Goal: Task Accomplishment & Management: Manage account settings

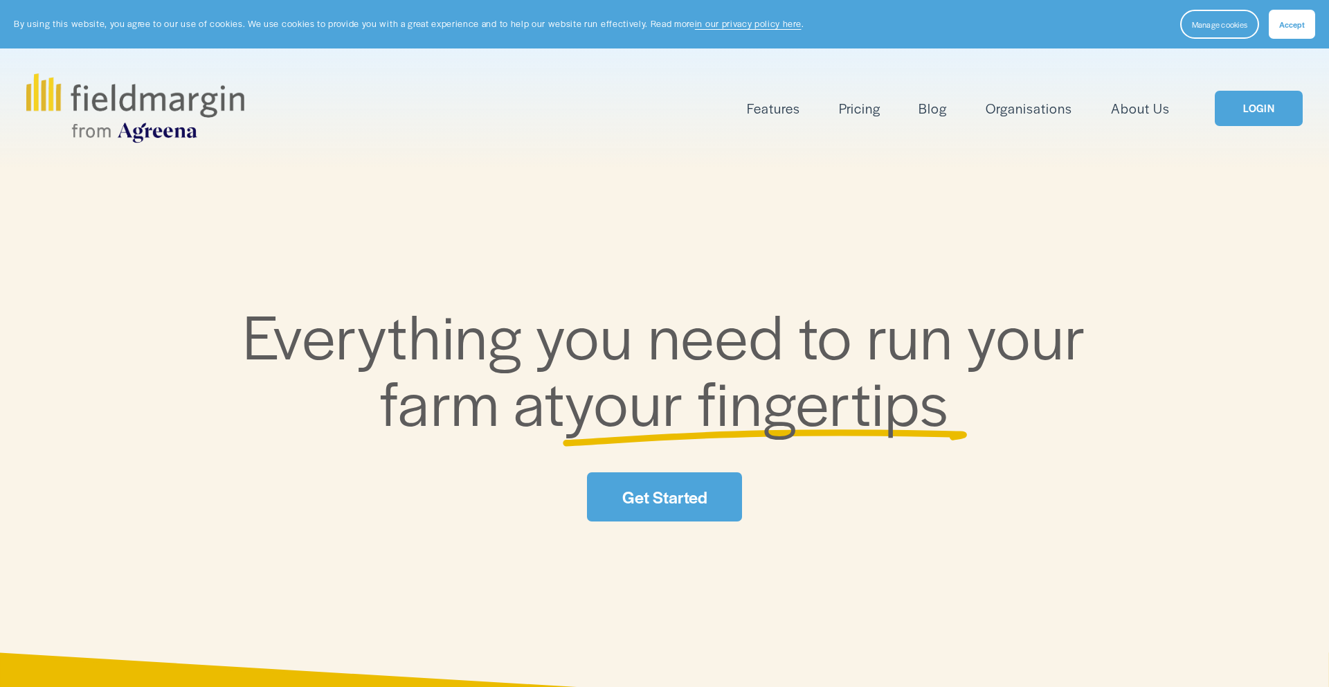
click at [872, 102] on link "Pricing" at bounding box center [860, 108] width 42 height 23
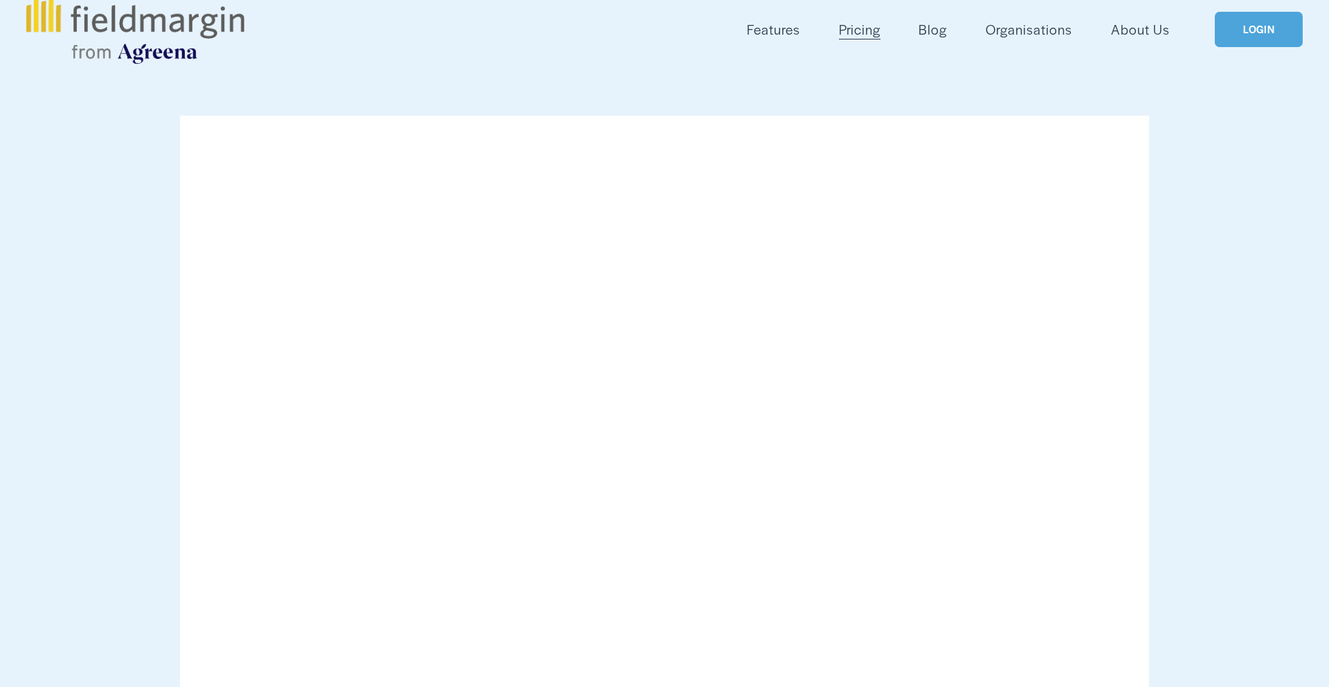
scroll to position [78, 0]
click at [1286, 34] on link "LOGIN" at bounding box center [1258, 29] width 87 height 35
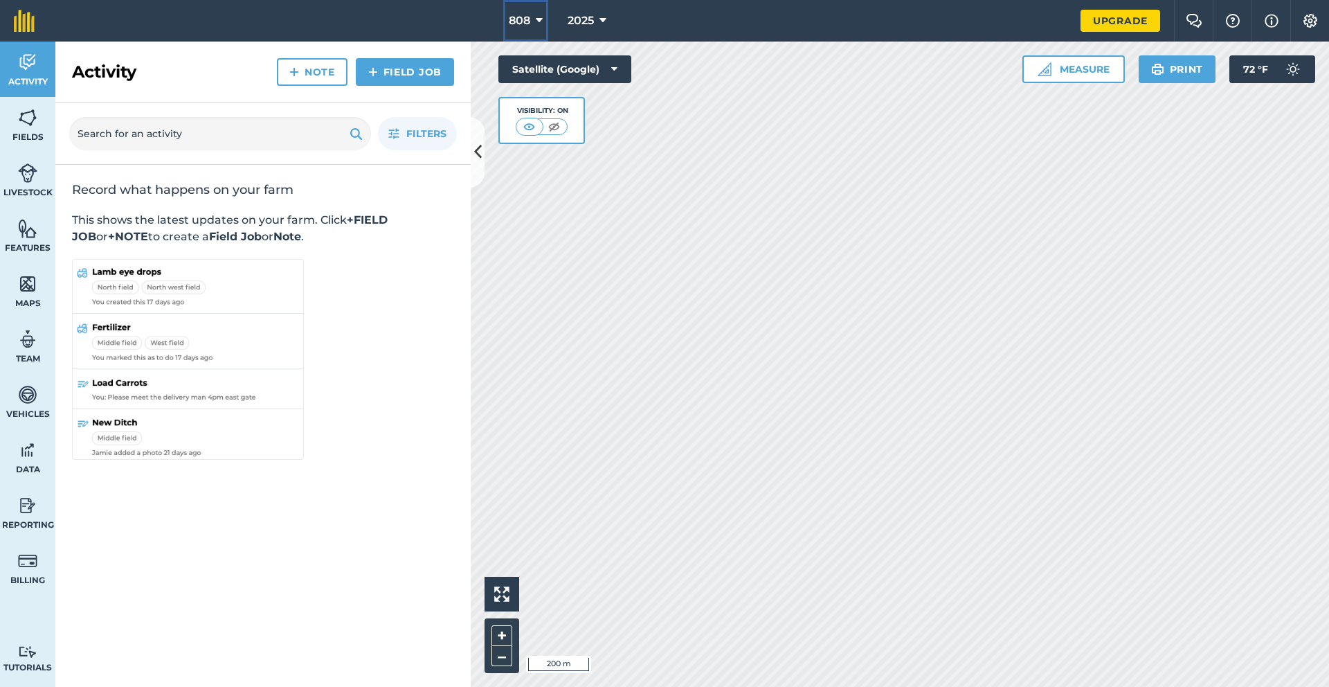
click at [512, 26] on span "808" at bounding box center [519, 20] width 21 height 17
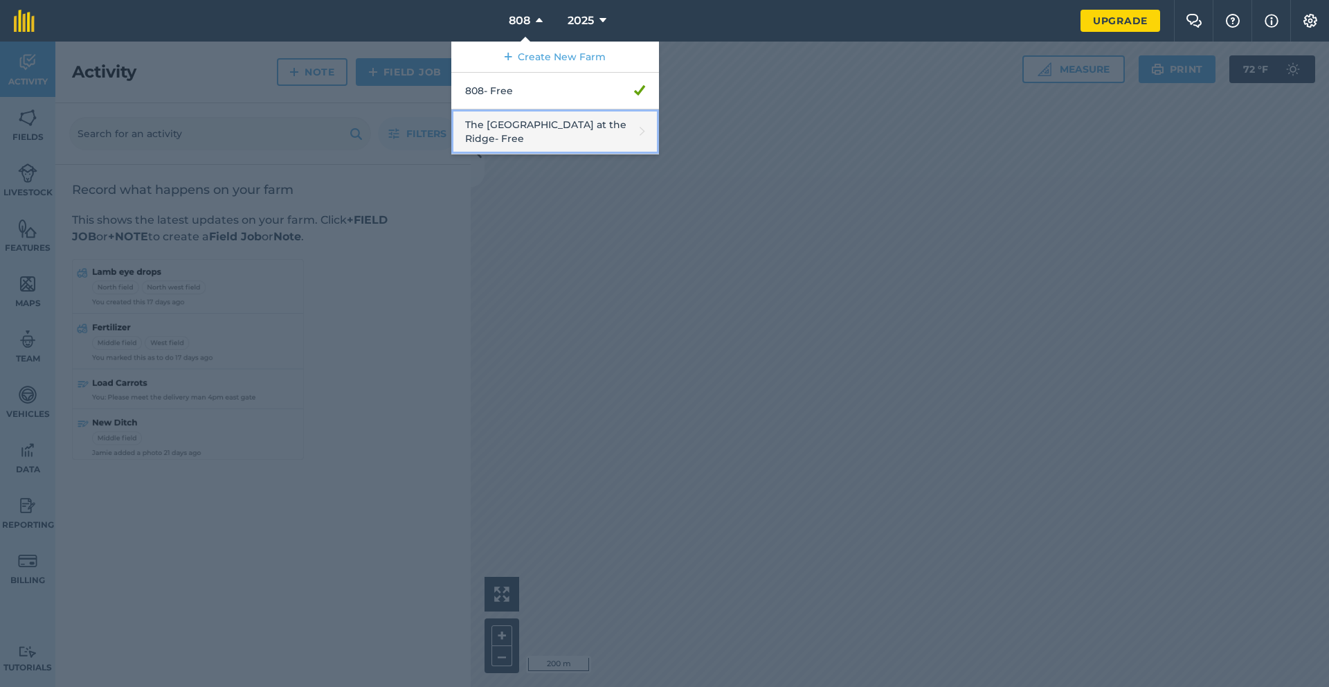
click at [510, 132] on link "The 808 Ranch at the [GEOGRAPHIC_DATA]" at bounding box center [555, 131] width 208 height 45
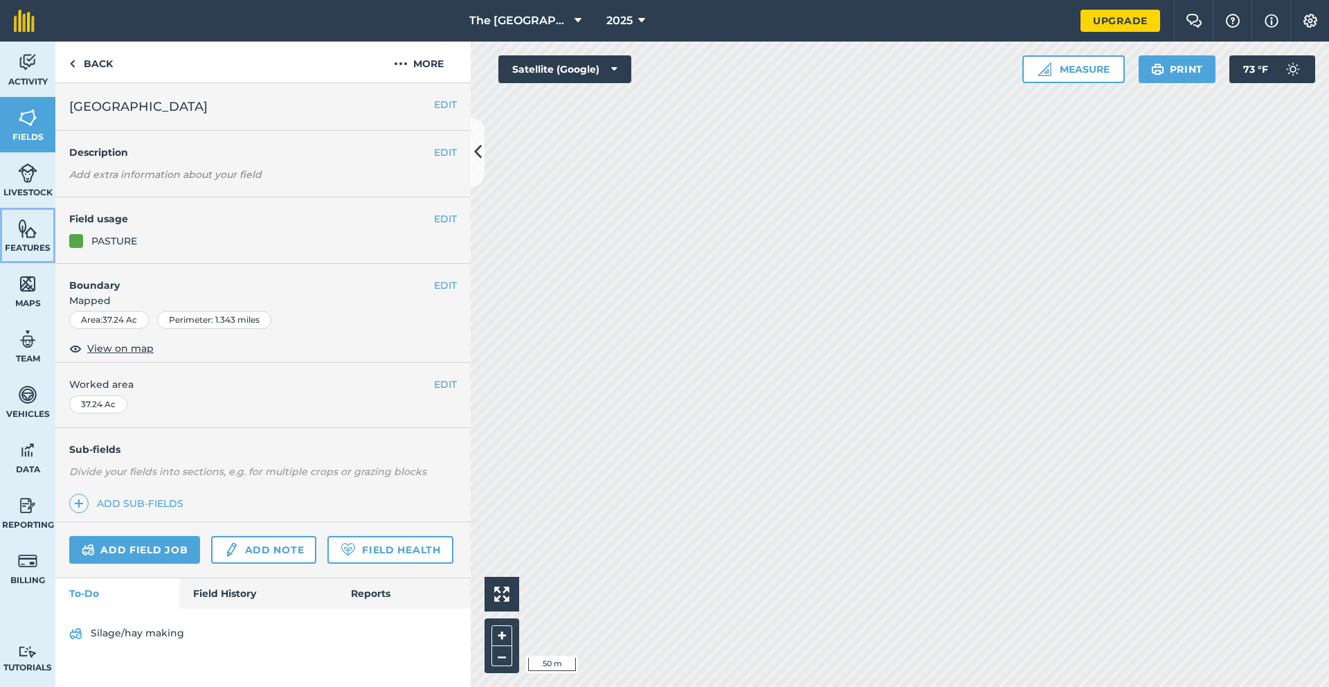
click at [23, 235] on img at bounding box center [27, 228] width 19 height 21
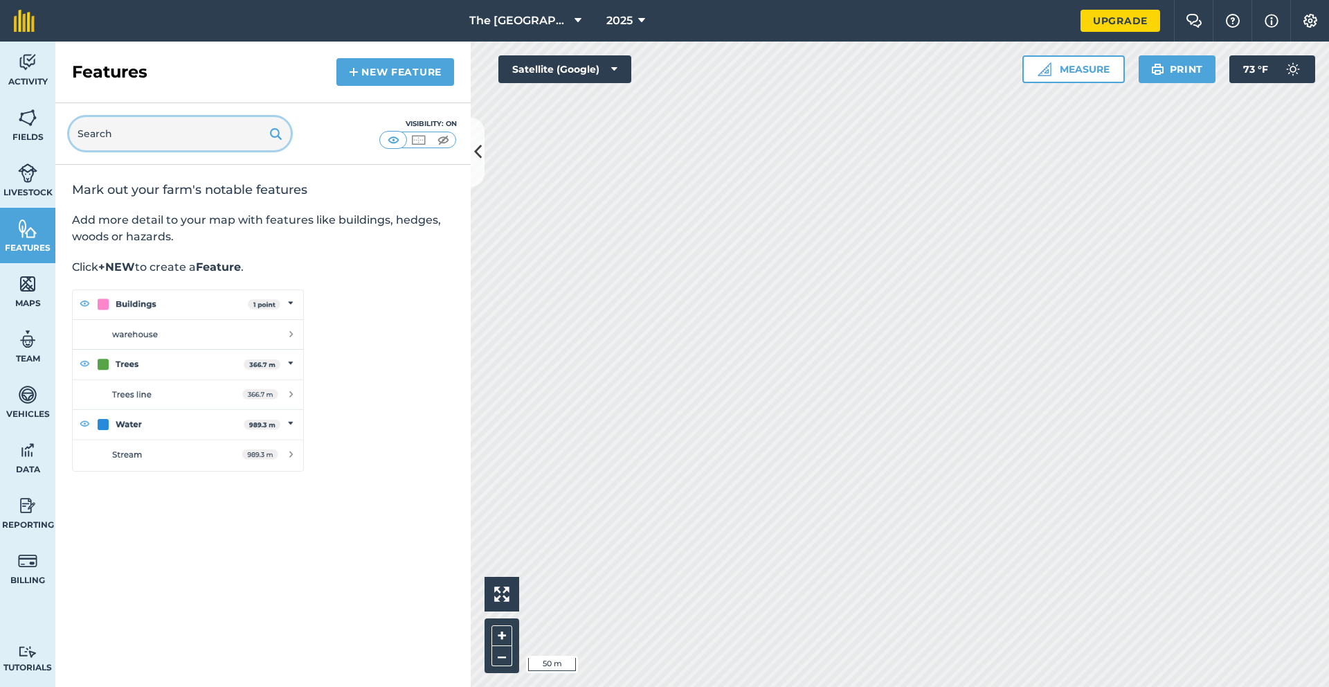
click at [147, 143] on input "text" at bounding box center [180, 133] width 222 height 33
click at [407, 74] on link "New feature" at bounding box center [395, 72] width 118 height 28
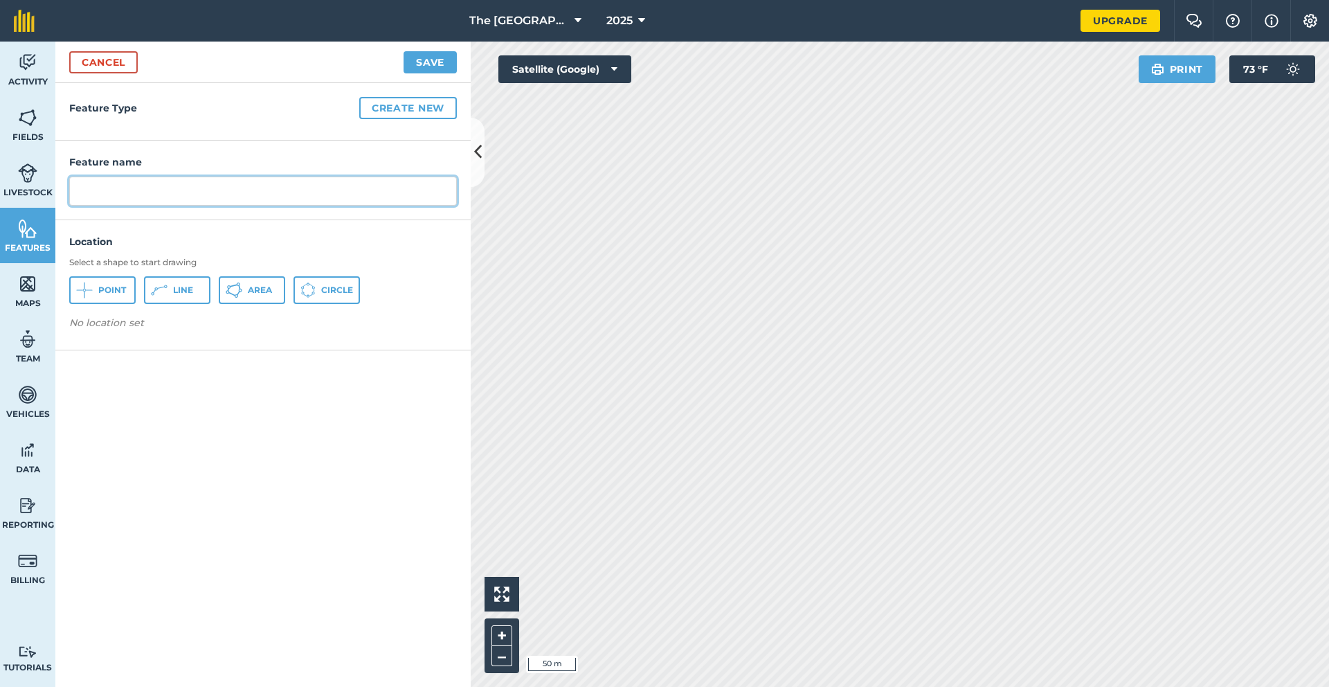
click at [153, 202] on input "text" at bounding box center [263, 191] width 388 height 29
type input "Well"
click at [100, 285] on span "Point" at bounding box center [112, 290] width 28 height 11
click at [427, 65] on button "Save" at bounding box center [430, 62] width 53 height 22
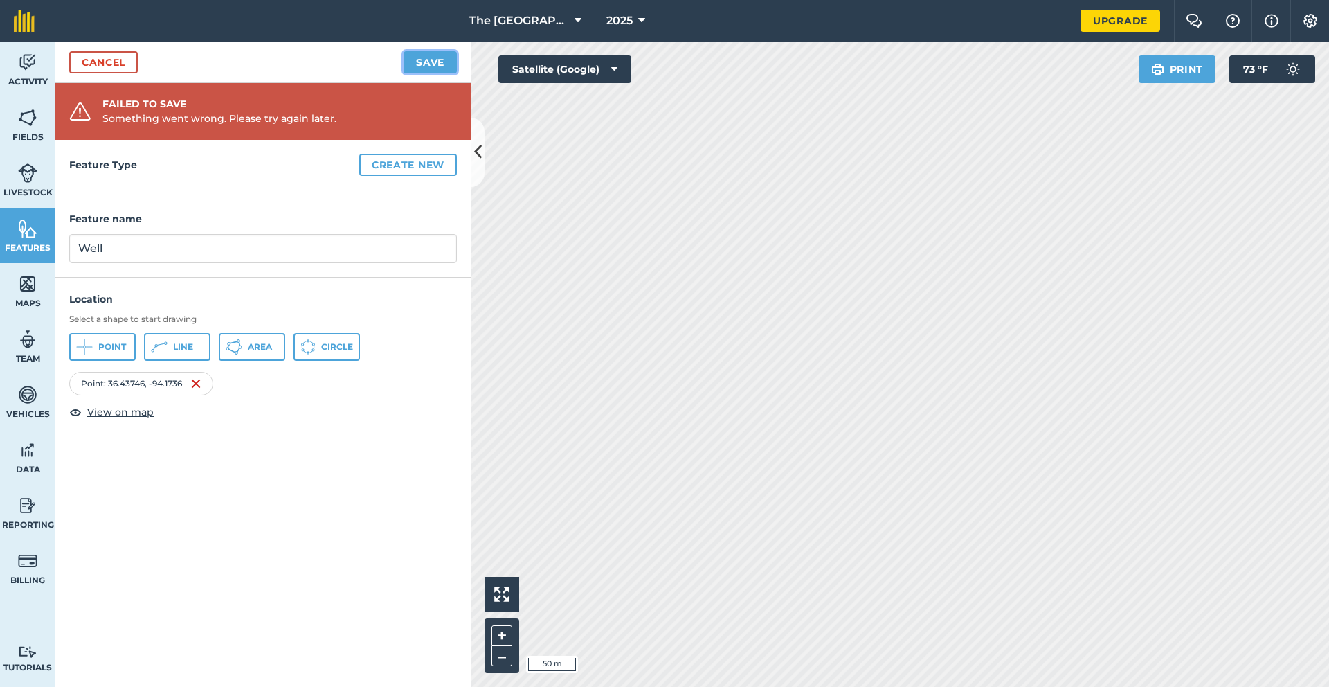
click at [427, 65] on button "Save" at bounding box center [430, 62] width 53 height 22
click at [20, 109] on img at bounding box center [27, 117] width 19 height 21
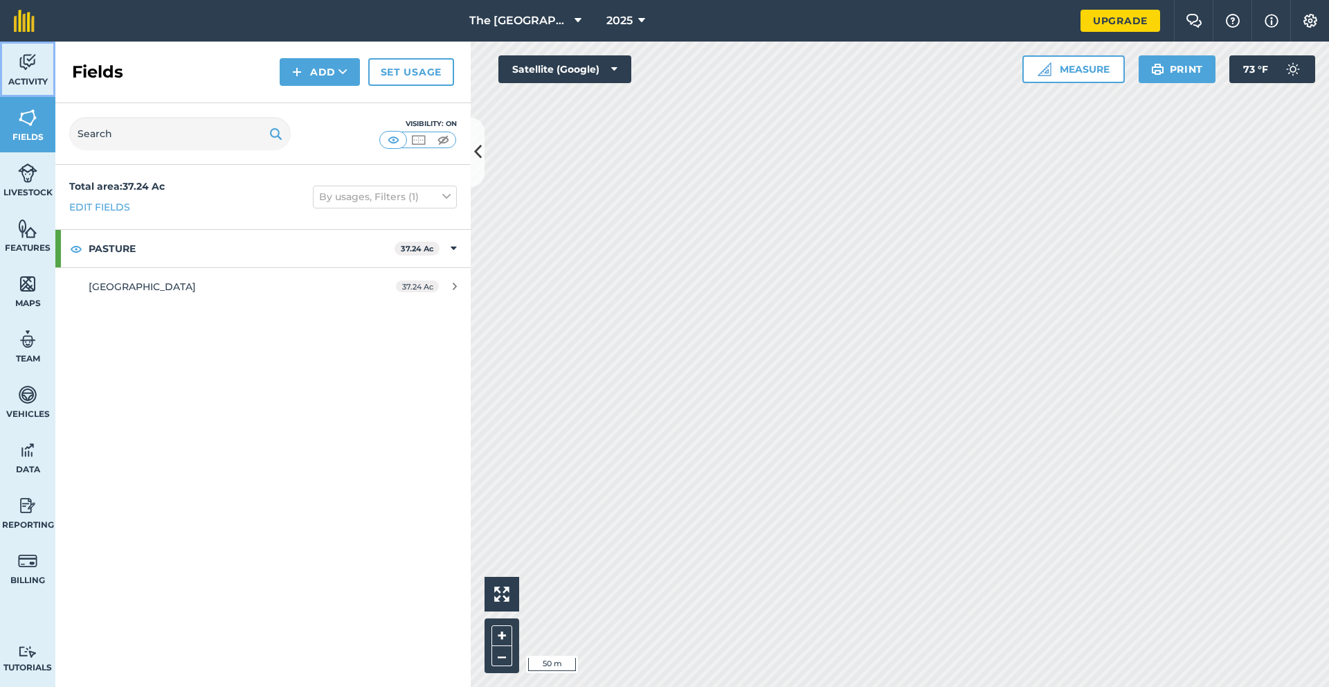
click at [21, 88] on link "Activity" at bounding box center [27, 69] width 55 height 55
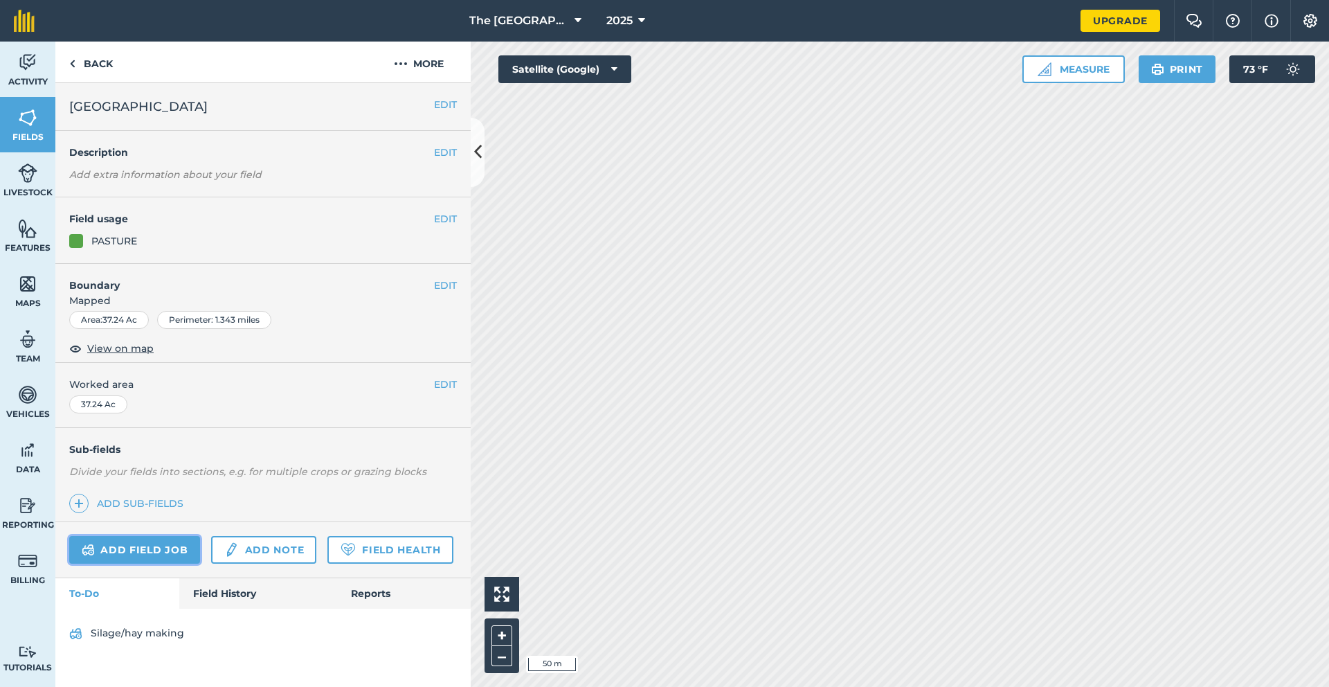
click at [153, 545] on link "Add field job" at bounding box center [134, 550] width 131 height 28
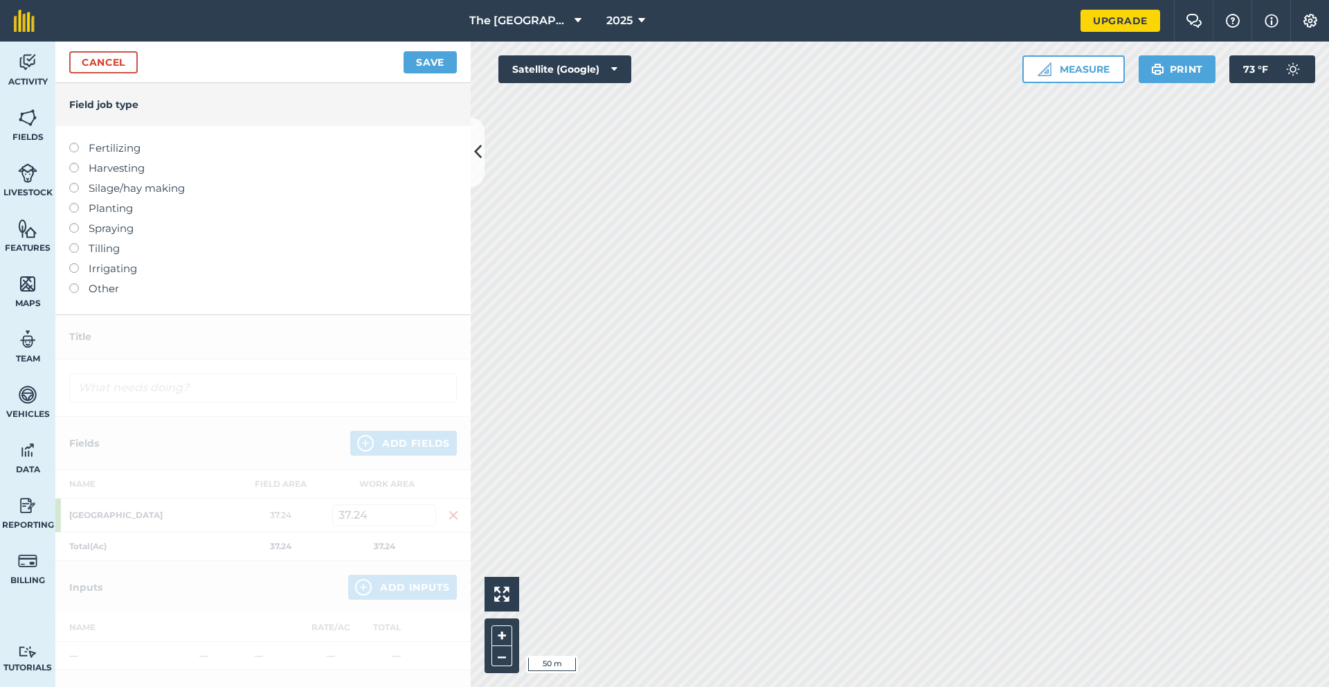
click at [73, 183] on label at bounding box center [78, 183] width 19 height 0
type input "Silage/hay making"
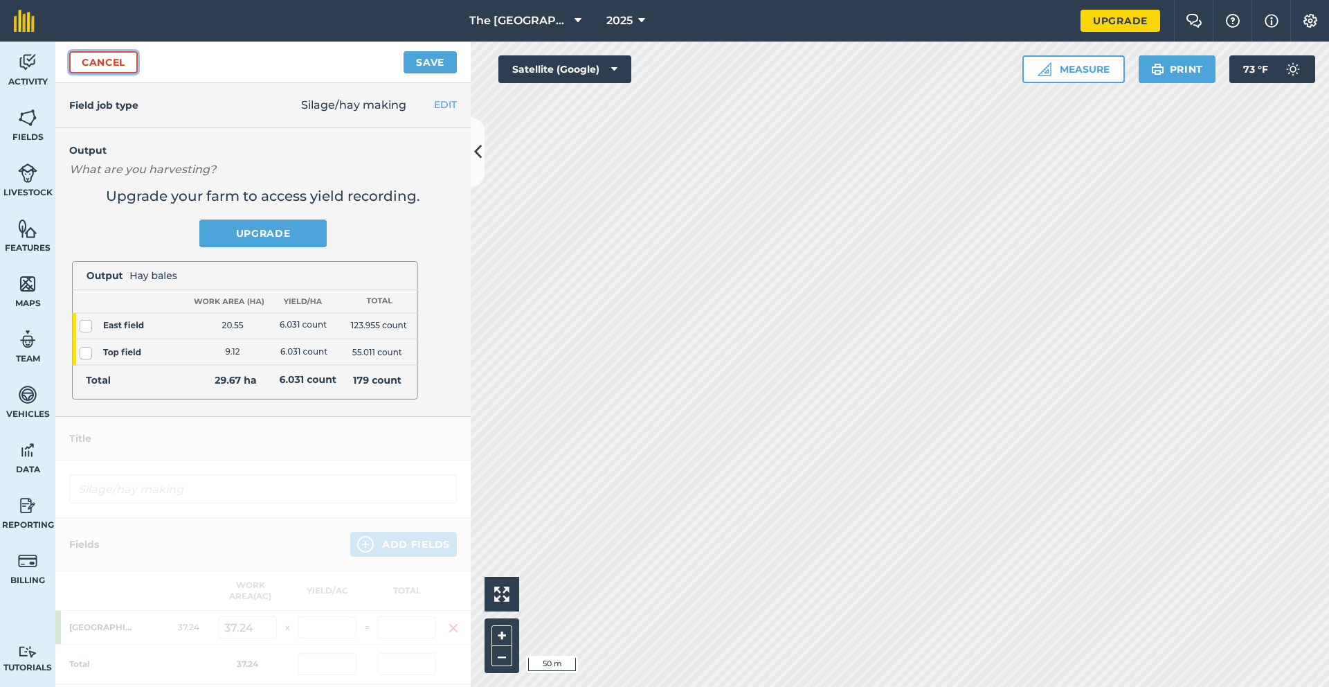
click at [100, 65] on link "Cancel" at bounding box center [103, 62] width 69 height 22
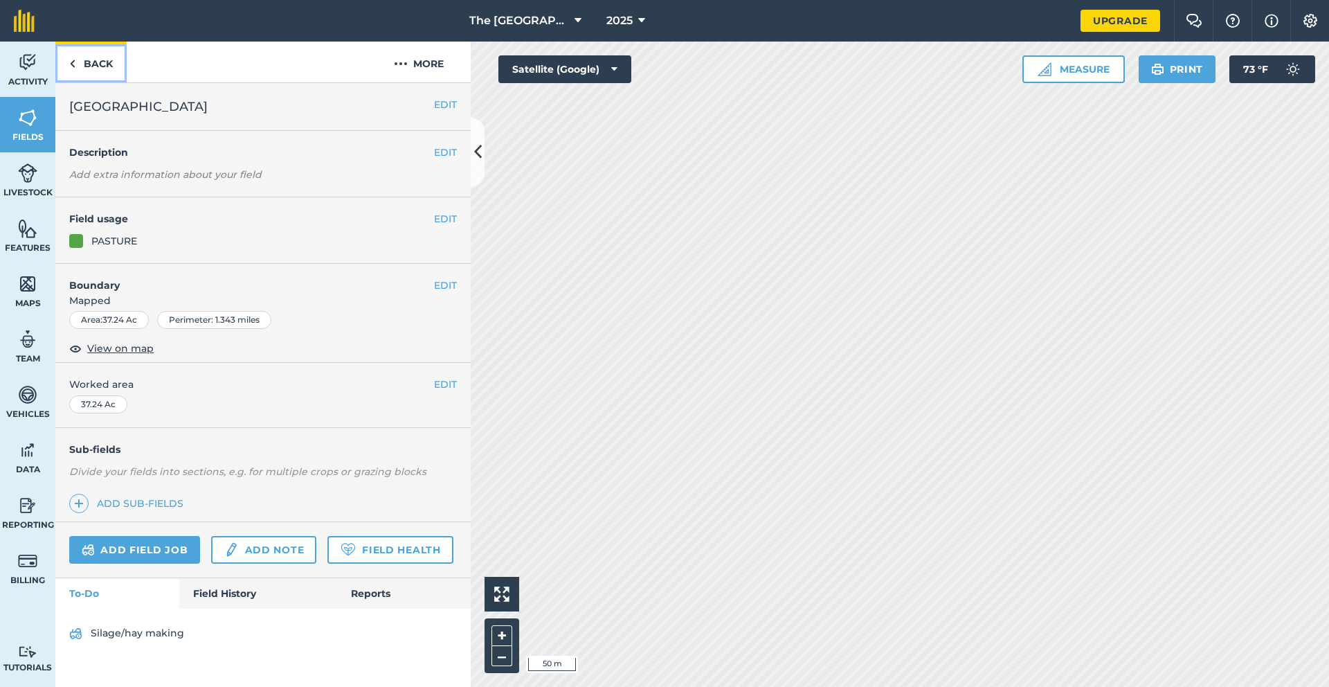
click at [91, 64] on link "Back" at bounding box center [90, 62] width 71 height 41
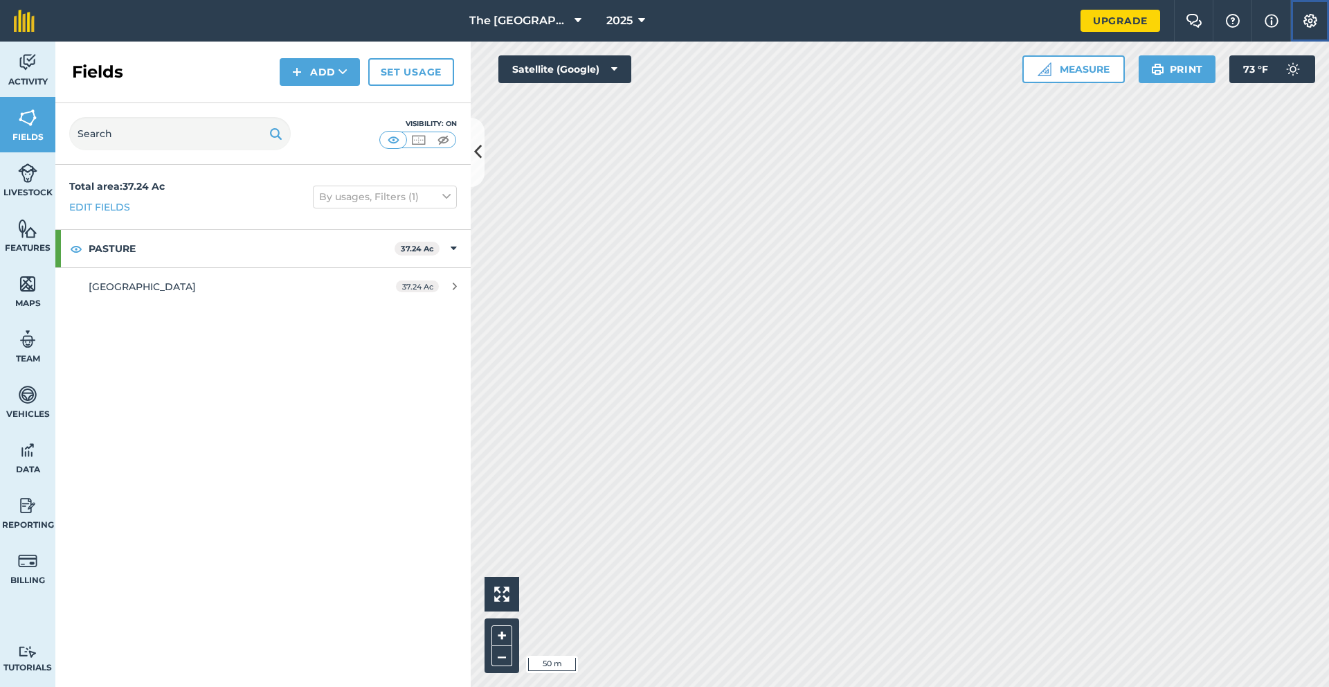
click at [1318, 21] on img at bounding box center [1310, 21] width 17 height 14
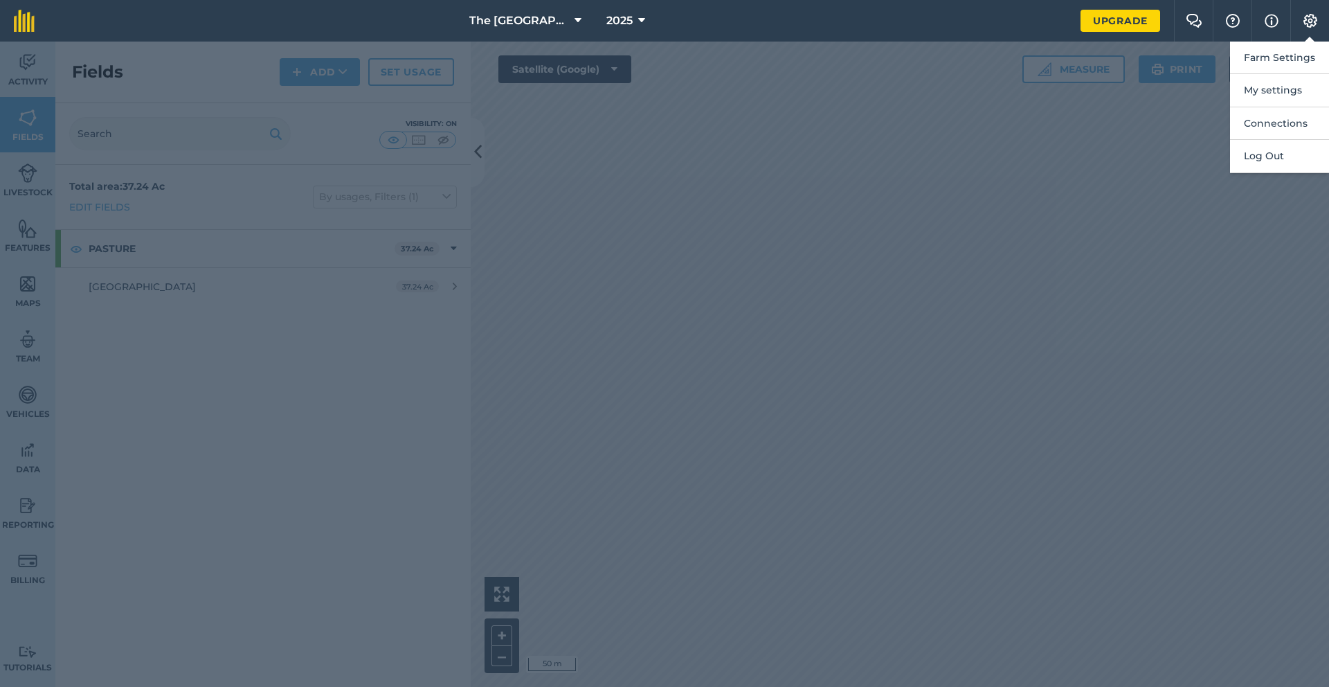
click at [989, 150] on div at bounding box center [664, 364] width 1329 height 645
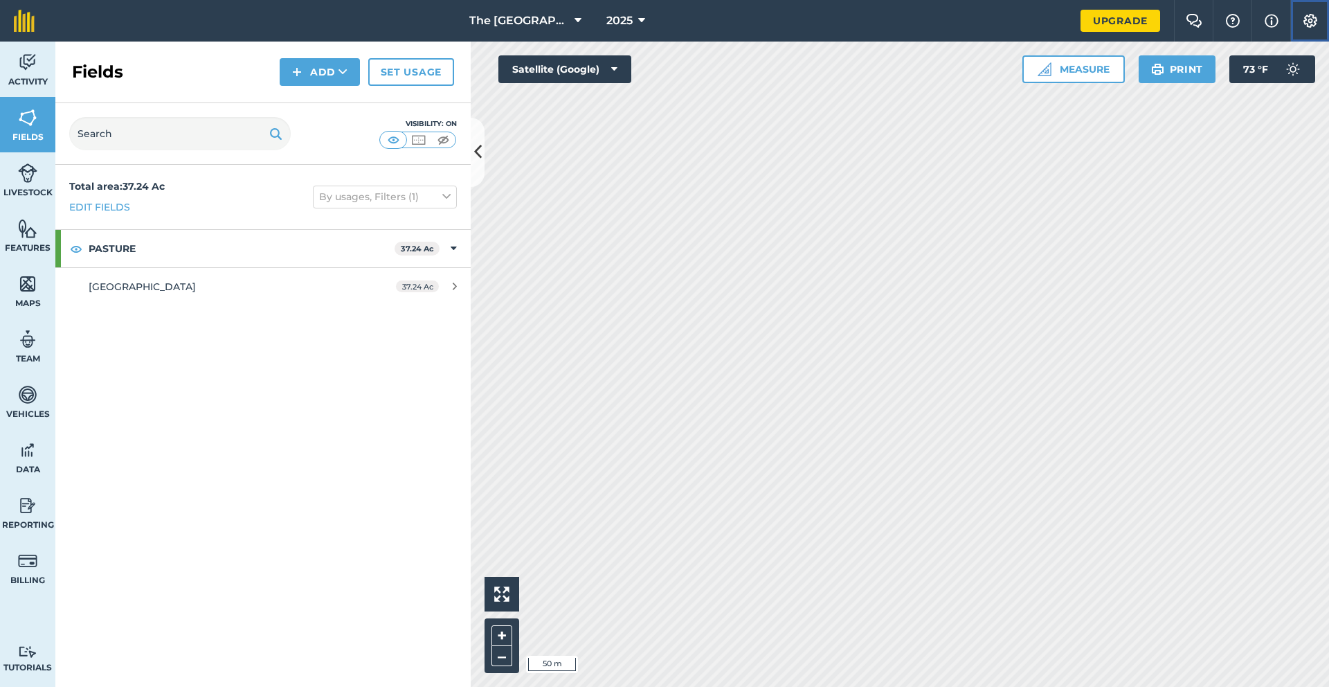
click at [1309, 20] on img at bounding box center [1310, 21] width 17 height 14
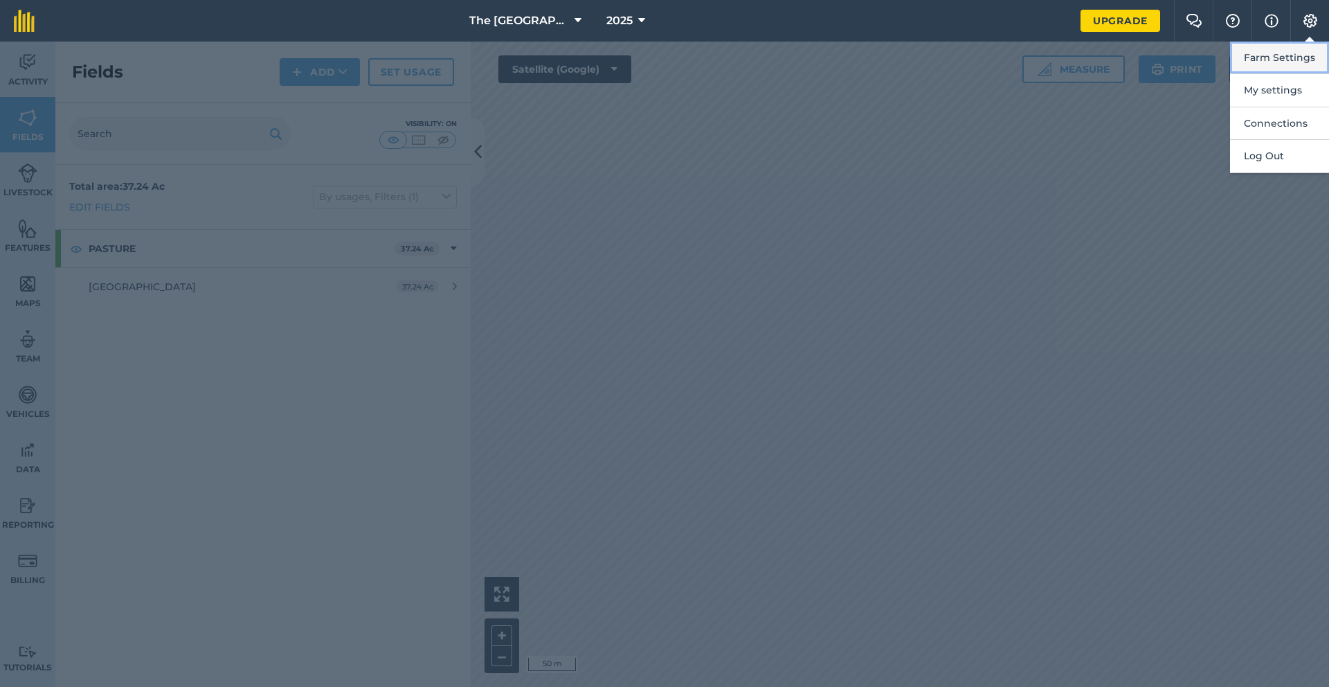
click at [1309, 60] on button "Farm Settings" at bounding box center [1279, 58] width 99 height 33
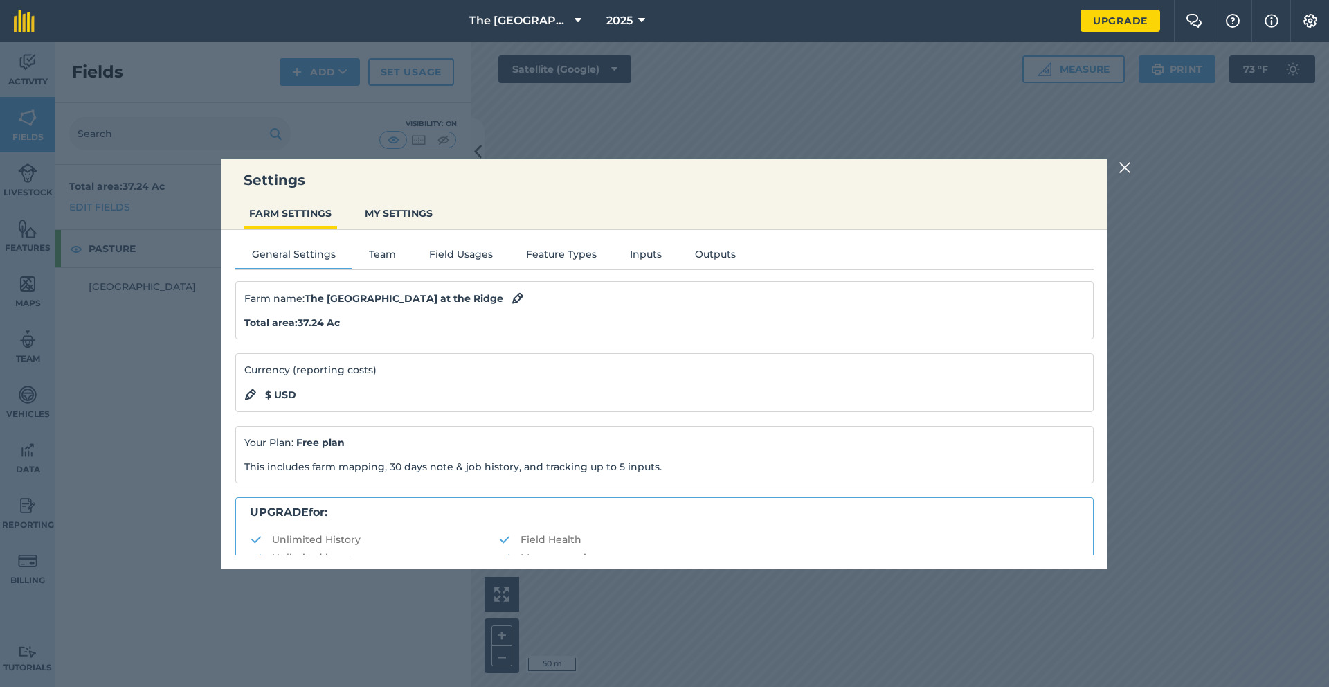
click at [550, 145] on div "Settings FARM SETTINGS MY SETTINGS General Settings Team Field Usages Feature T…" at bounding box center [664, 364] width 1329 height 645
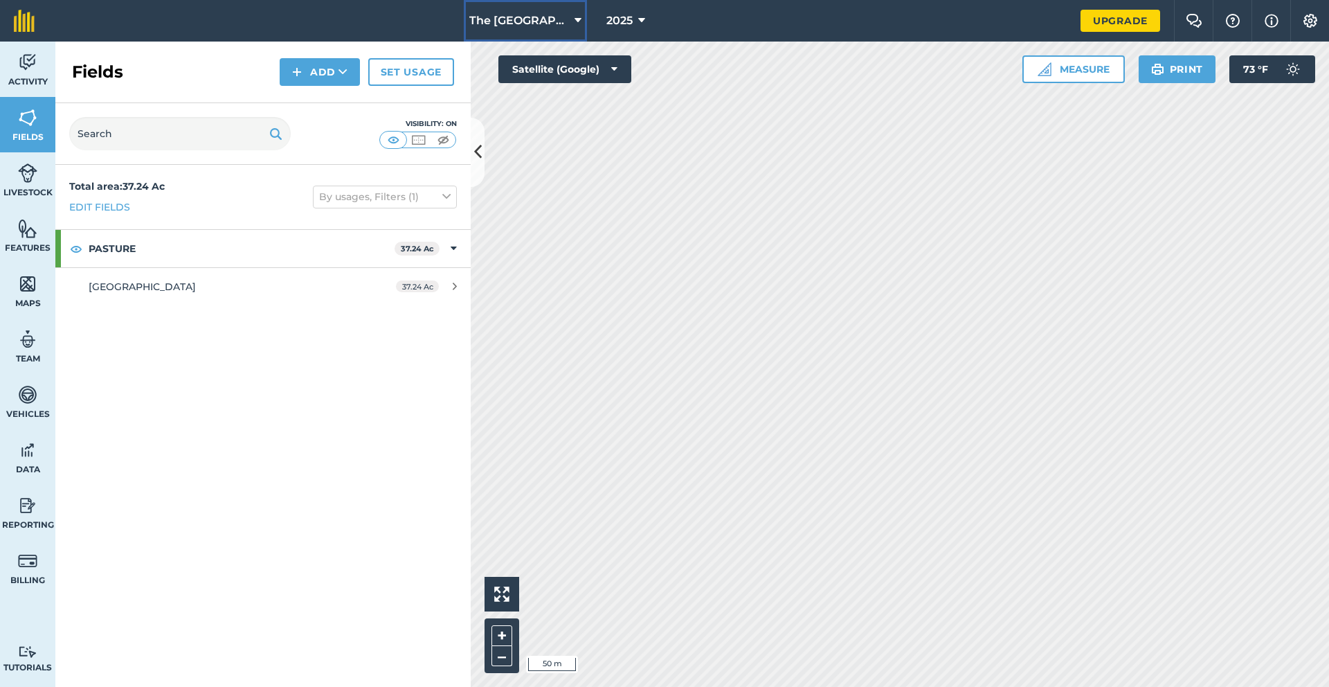
click at [532, 28] on button "The 808 Ranch at the Ridge" at bounding box center [525, 21] width 123 height 42
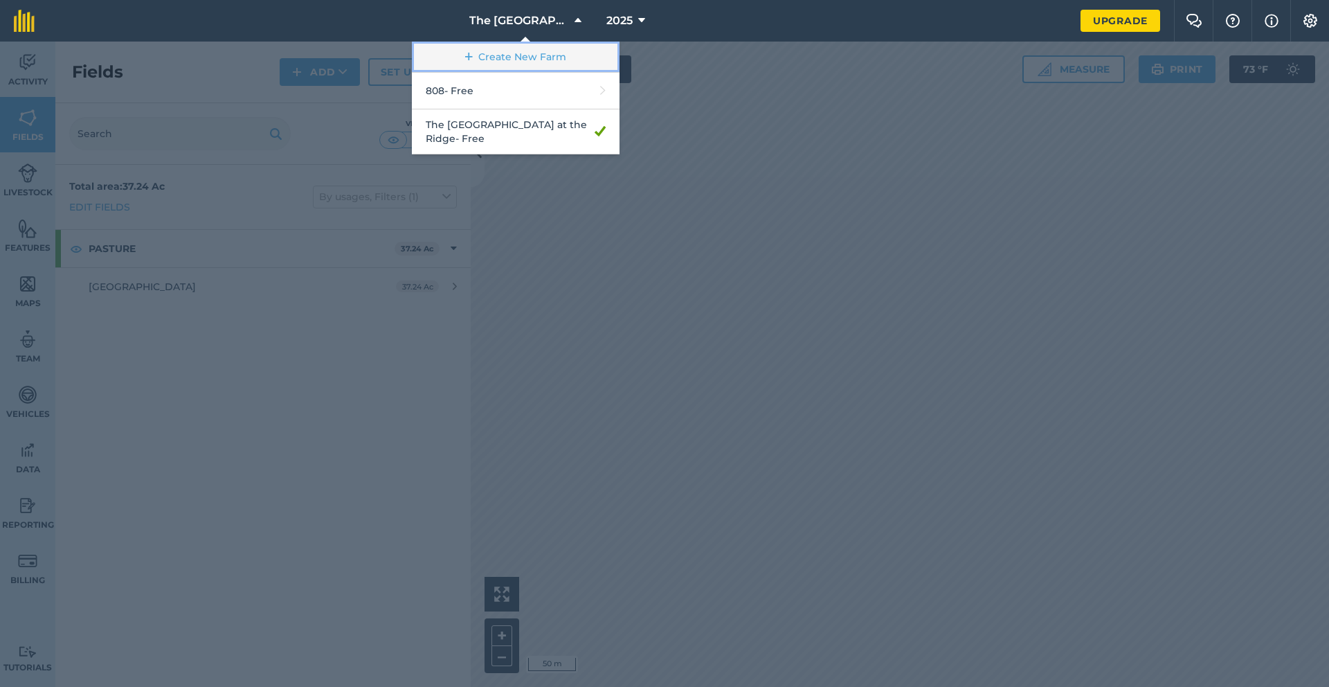
click at [525, 54] on link "Create New Farm" at bounding box center [516, 57] width 208 height 31
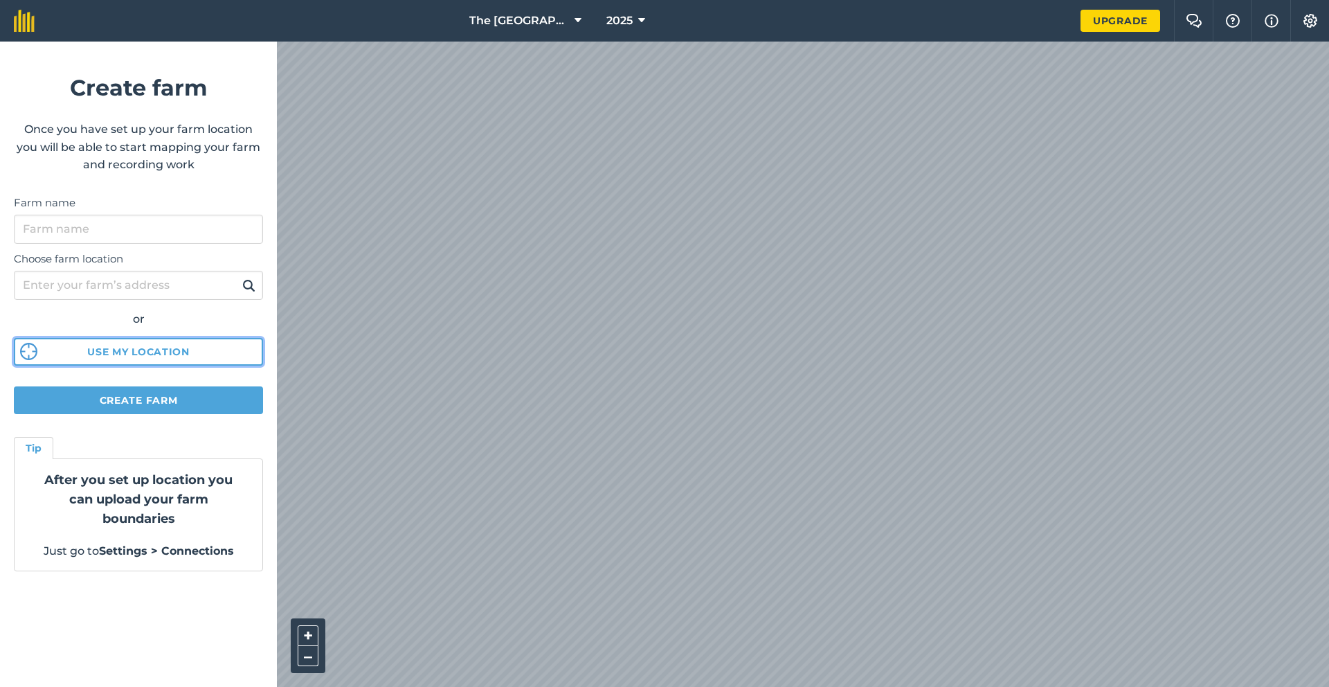
click at [169, 345] on button "Use my location" at bounding box center [138, 352] width 249 height 28
click at [111, 393] on button "Create farm" at bounding box center [138, 400] width 249 height 28
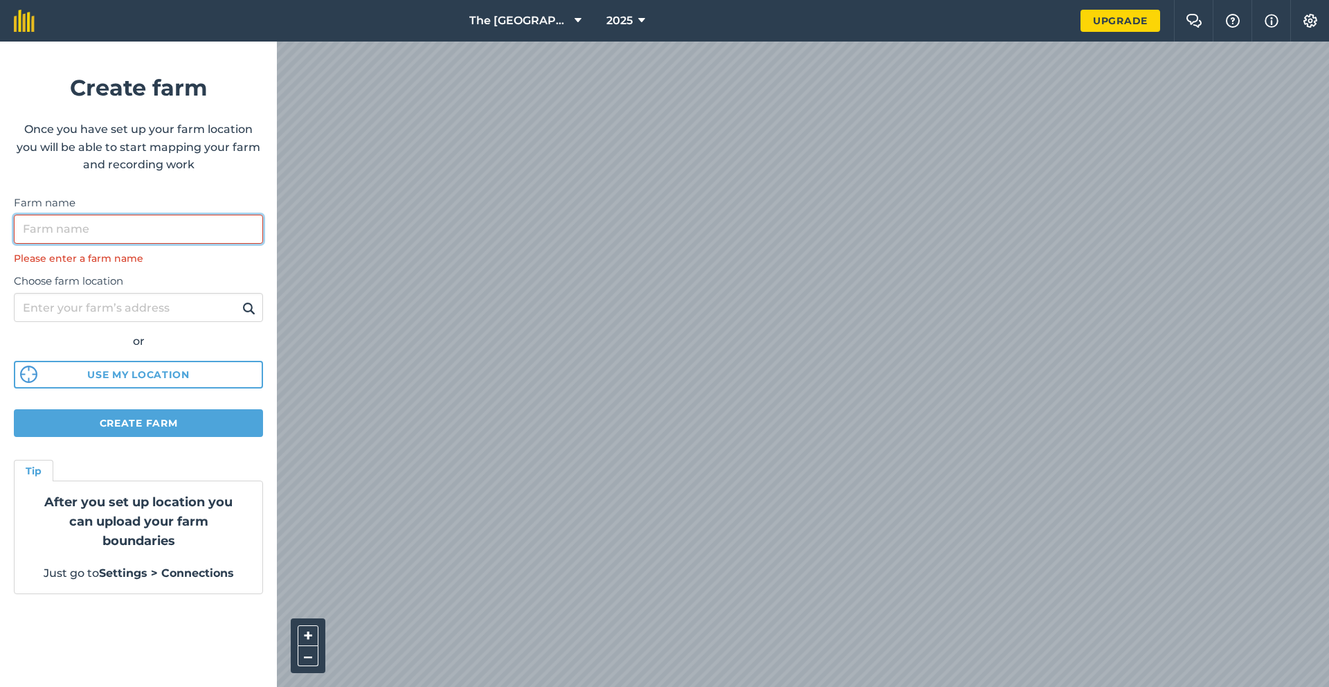
click at [94, 233] on input "Farm name" at bounding box center [138, 229] width 249 height 29
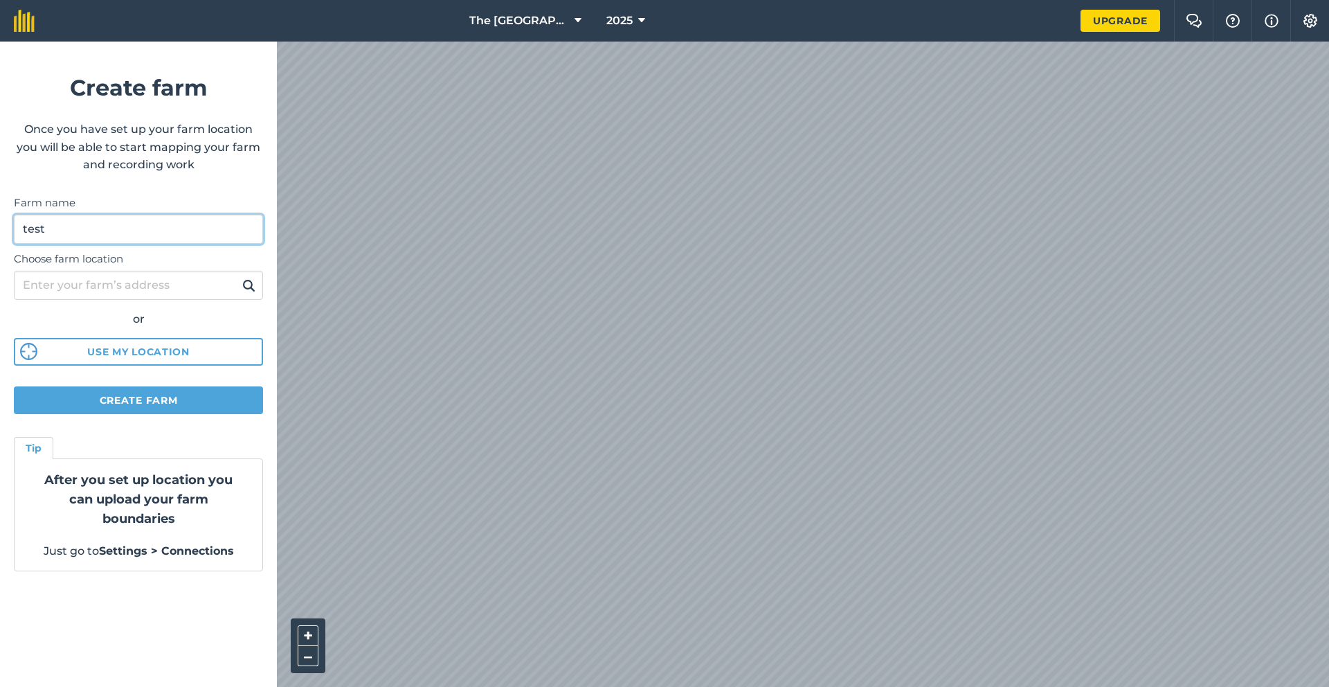
type input "test"
click at [123, 399] on button "Create farm" at bounding box center [138, 400] width 249 height 28
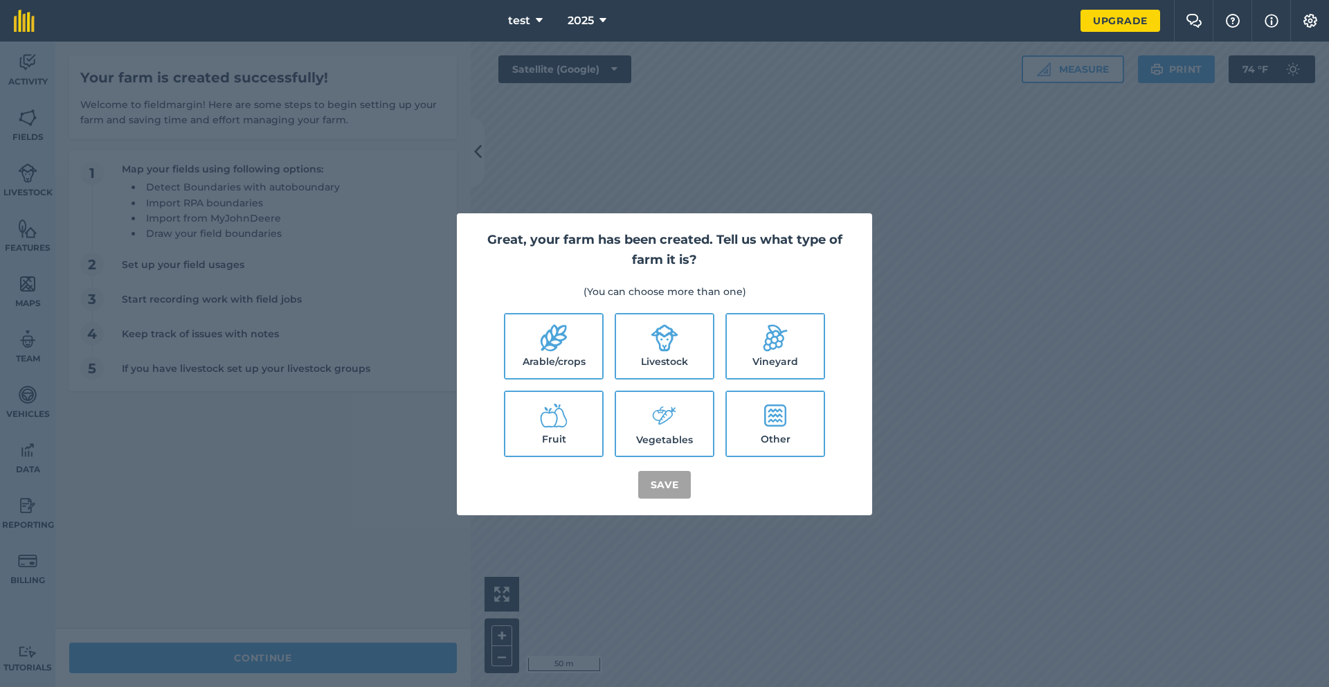
click at [680, 341] on label "Livestock" at bounding box center [664, 346] width 97 height 64
checkbox input "true"
click at [670, 480] on button "Save" at bounding box center [664, 485] width 53 height 28
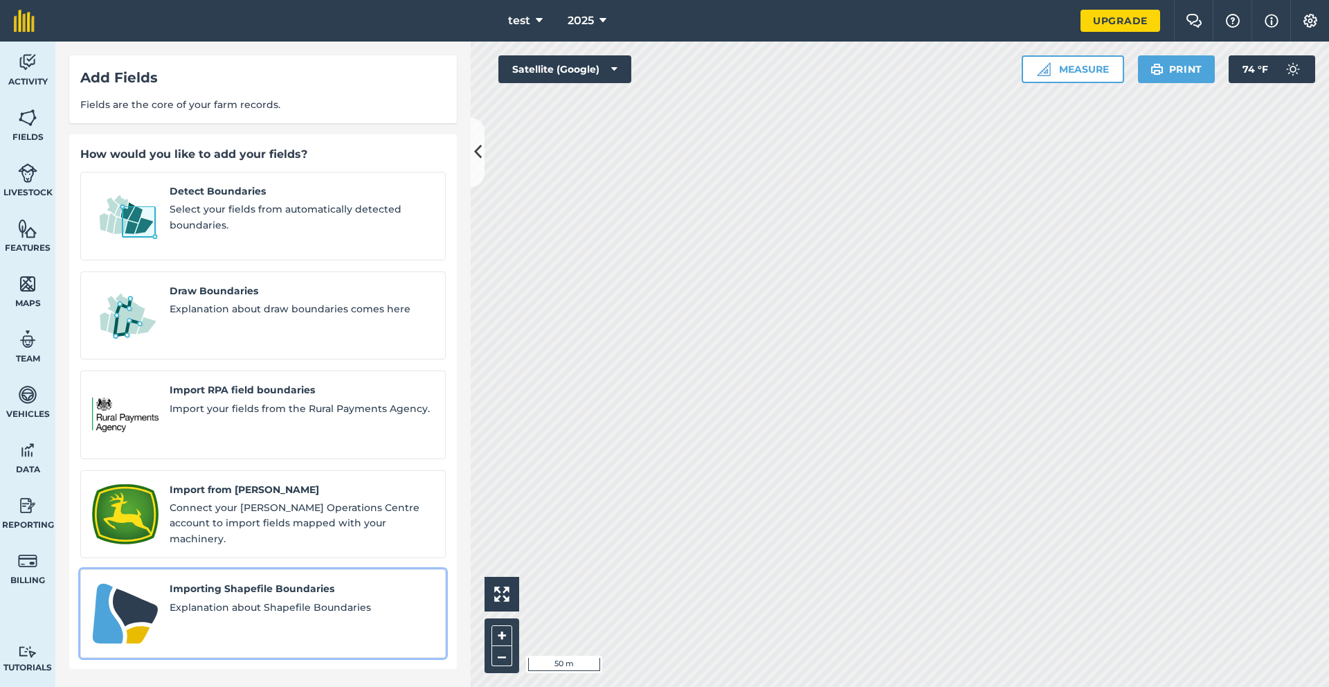
click at [226, 581] on div "Importing Shapefile Boundaries Explanation about Shapefile Boundaries" at bounding box center [302, 613] width 264 height 65
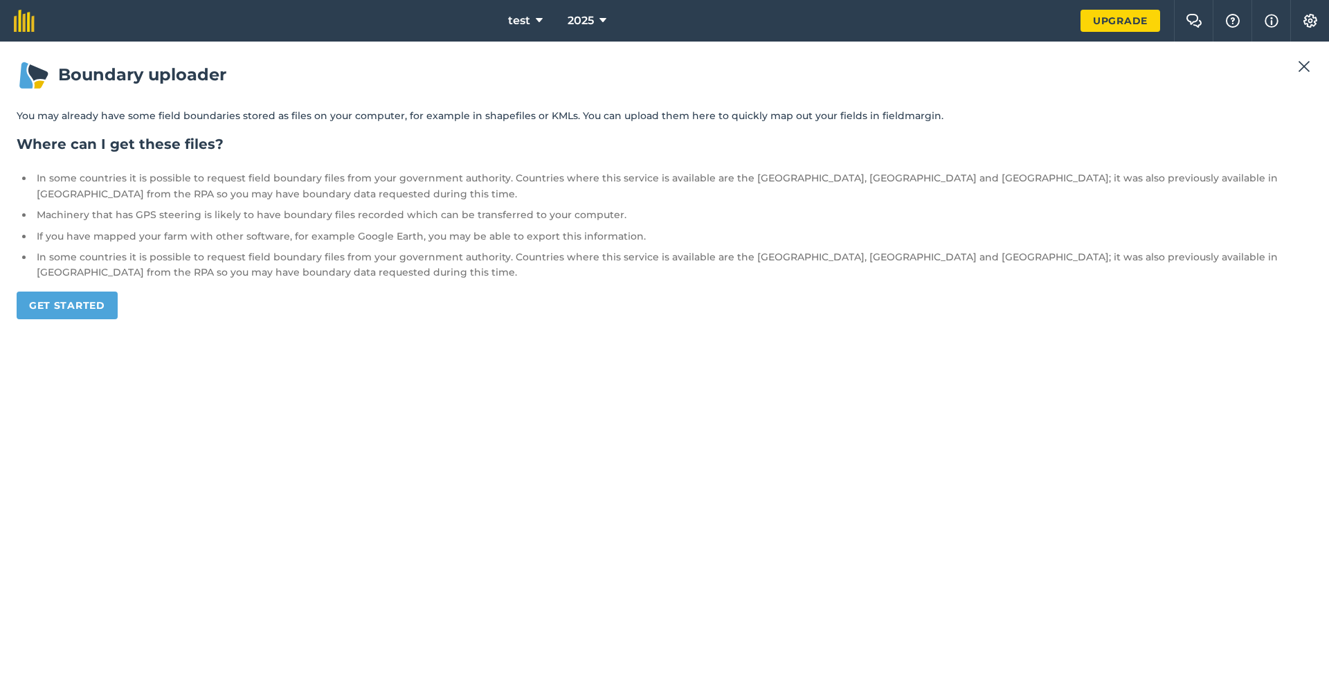
click at [1311, 65] on button at bounding box center [1304, 66] width 17 height 17
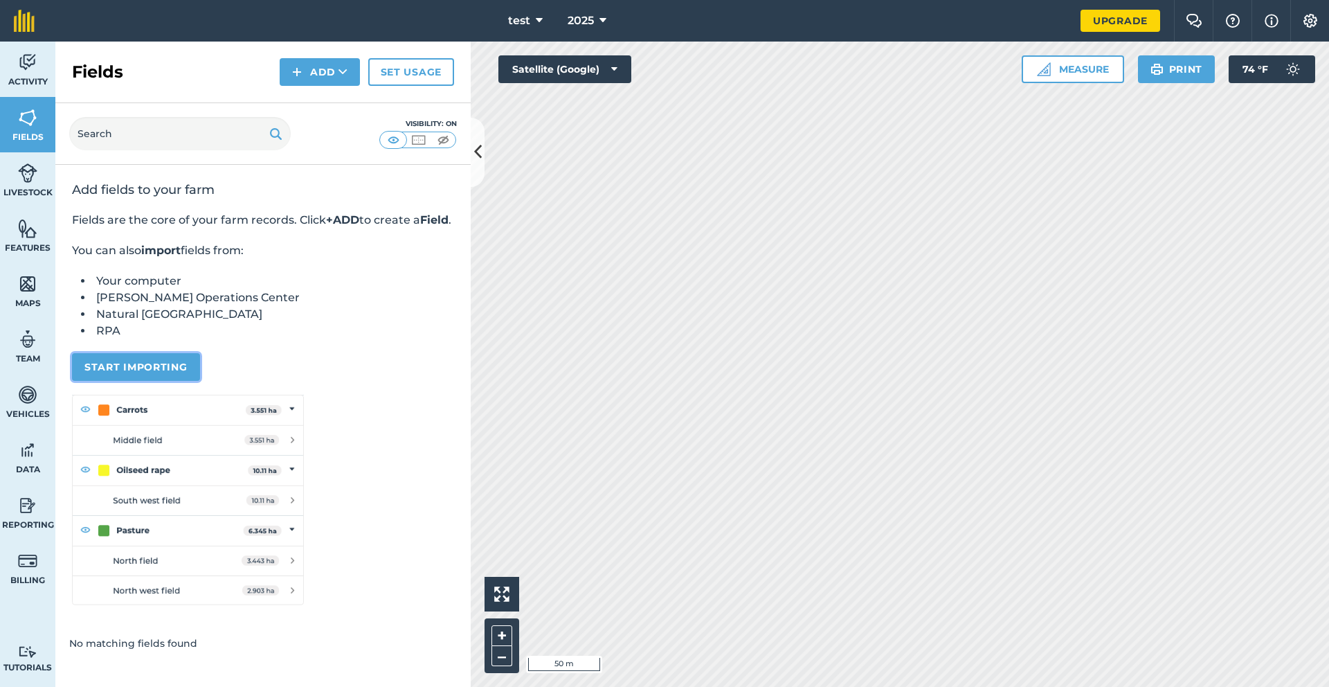
click at [156, 378] on button "Start importing" at bounding box center [136, 367] width 128 height 28
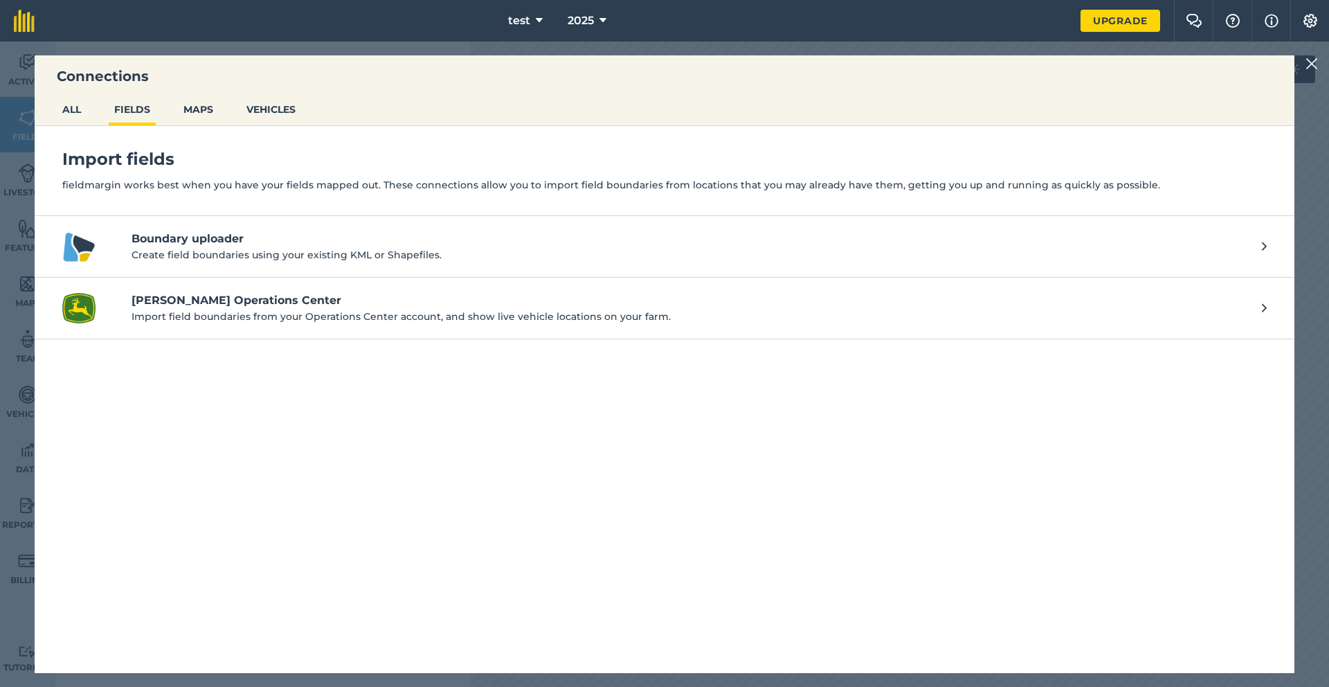
click at [1297, 66] on div "Connections ALL FIELDS MAPS VEHICLES Import fields fieldmargin works best when …" at bounding box center [664, 364] width 1329 height 645
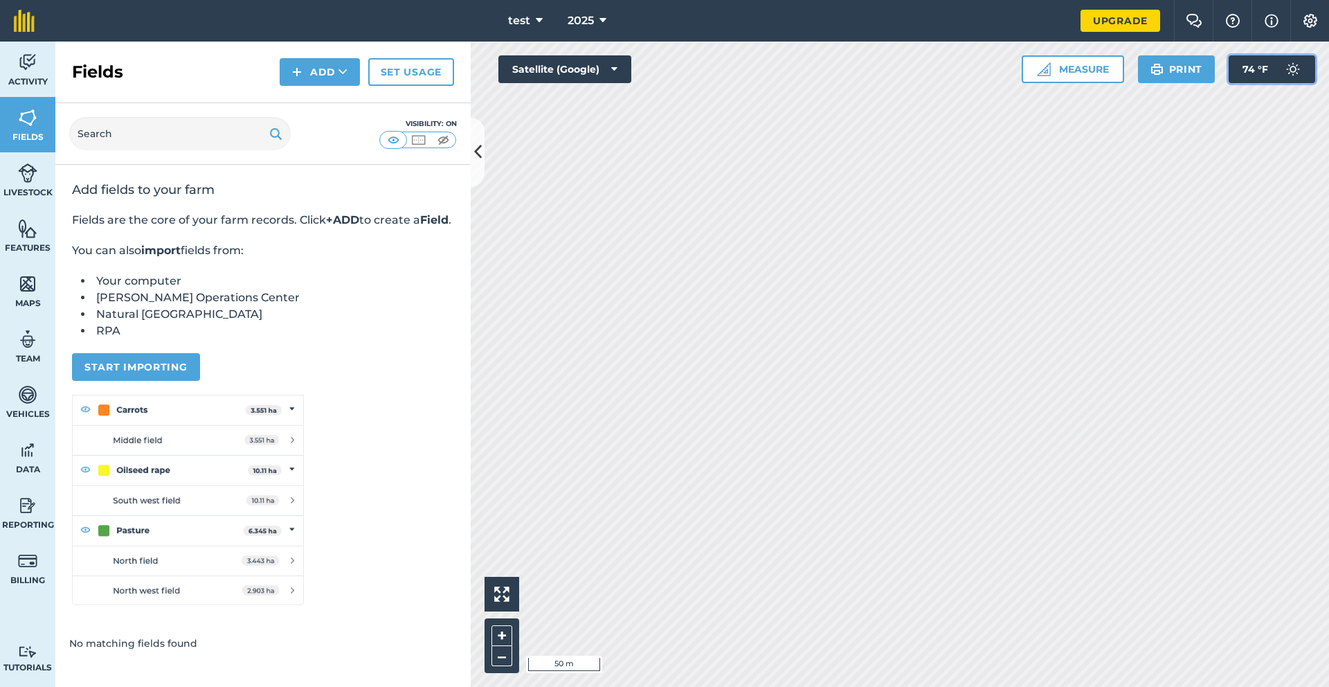
click at [1298, 66] on img at bounding box center [1293, 69] width 28 height 28
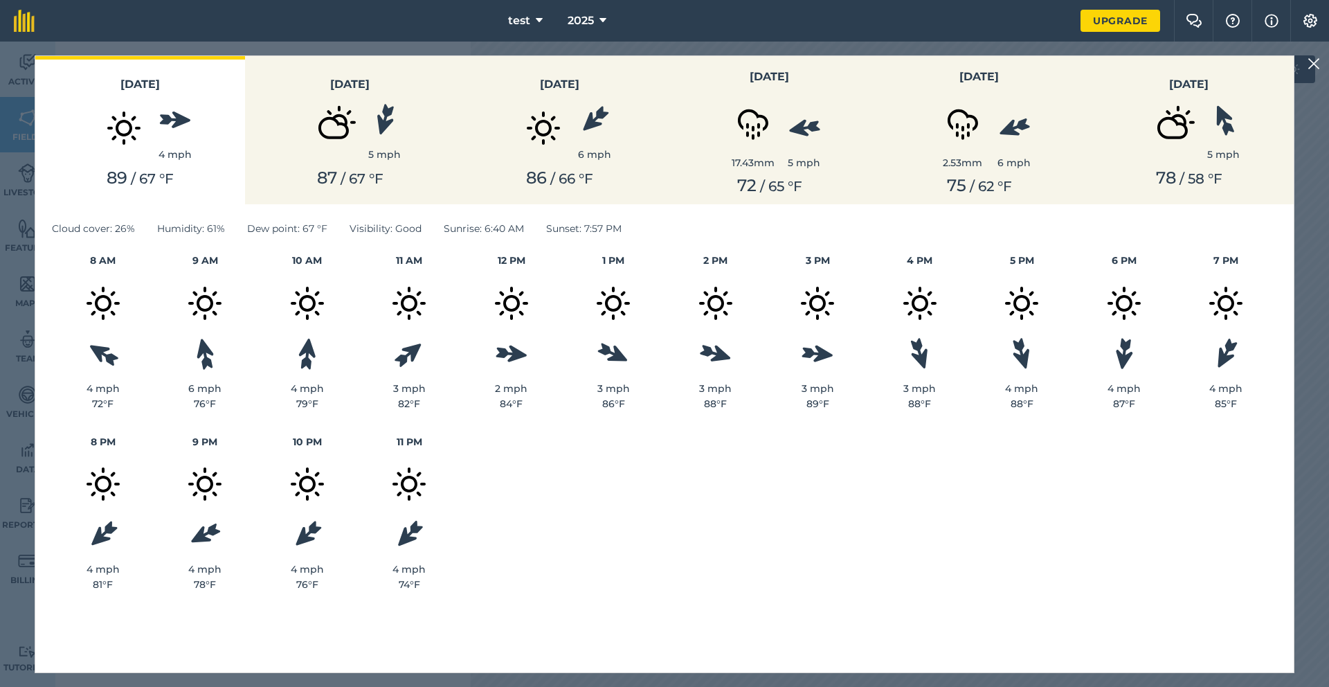
click at [1310, 62] on img at bounding box center [1314, 63] width 12 height 17
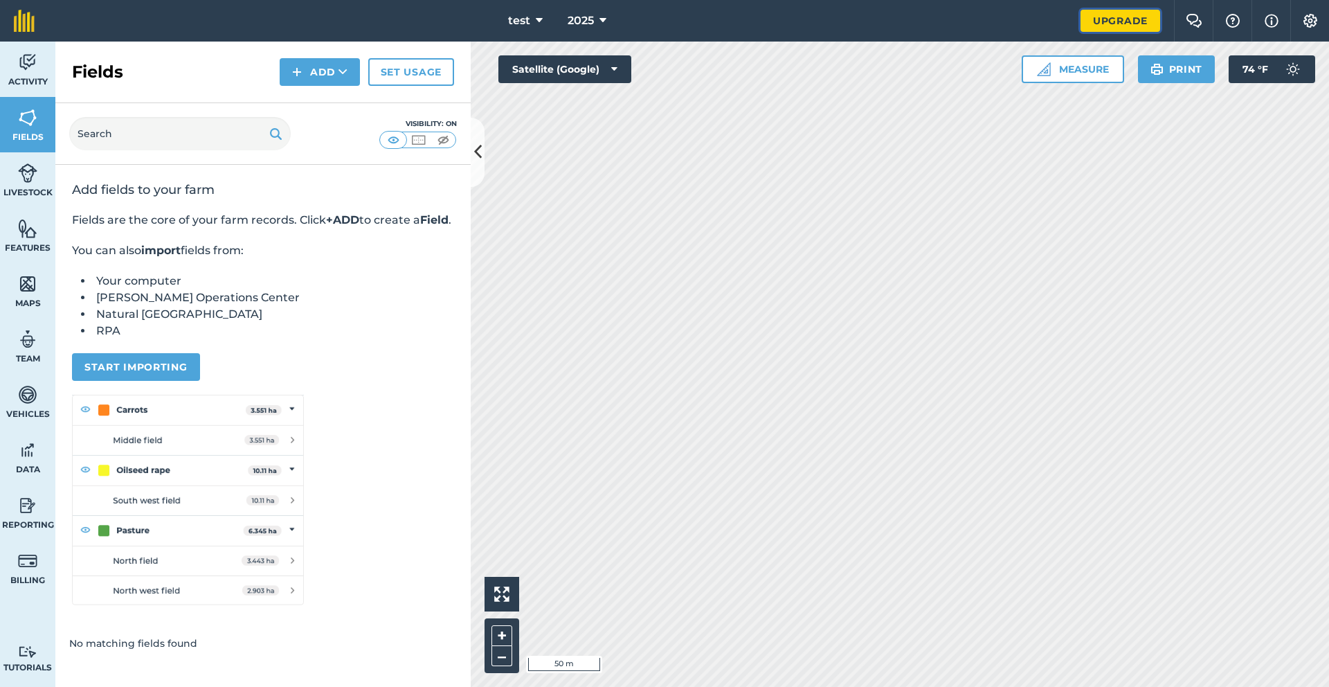
click at [1116, 17] on link "Upgrade" at bounding box center [1121, 21] width 80 height 22
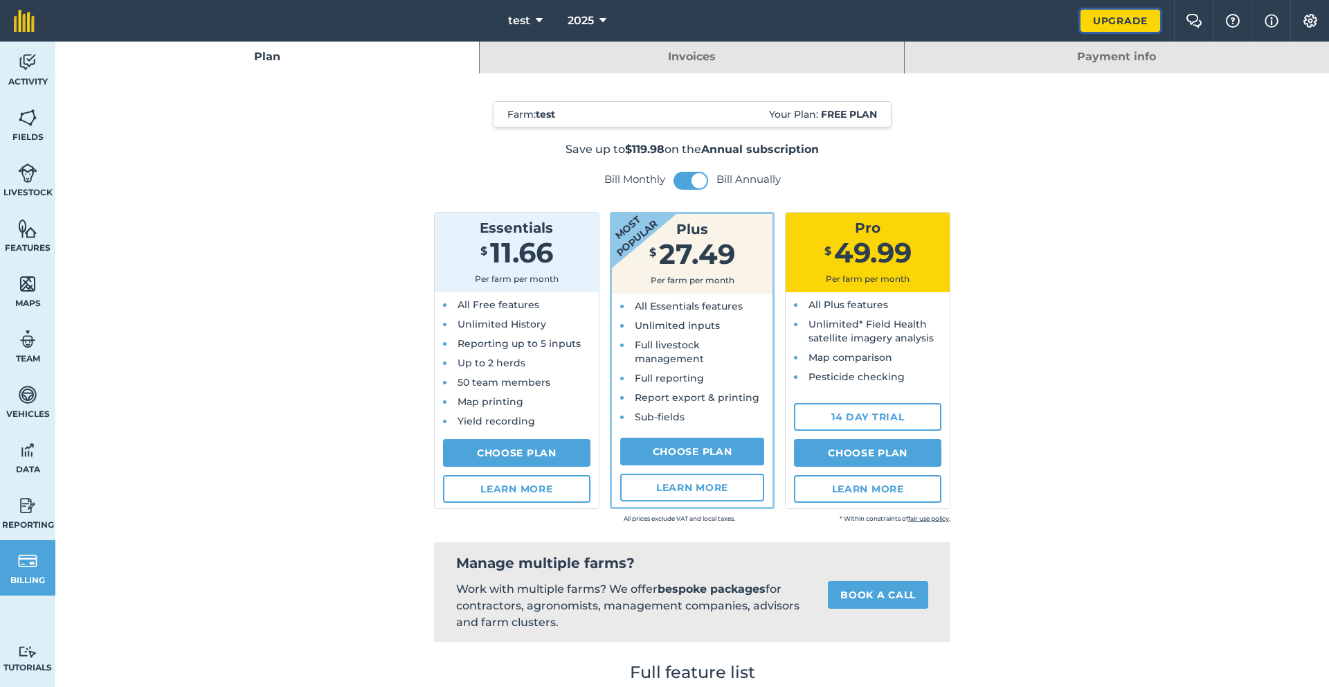
scroll to position [4, 0]
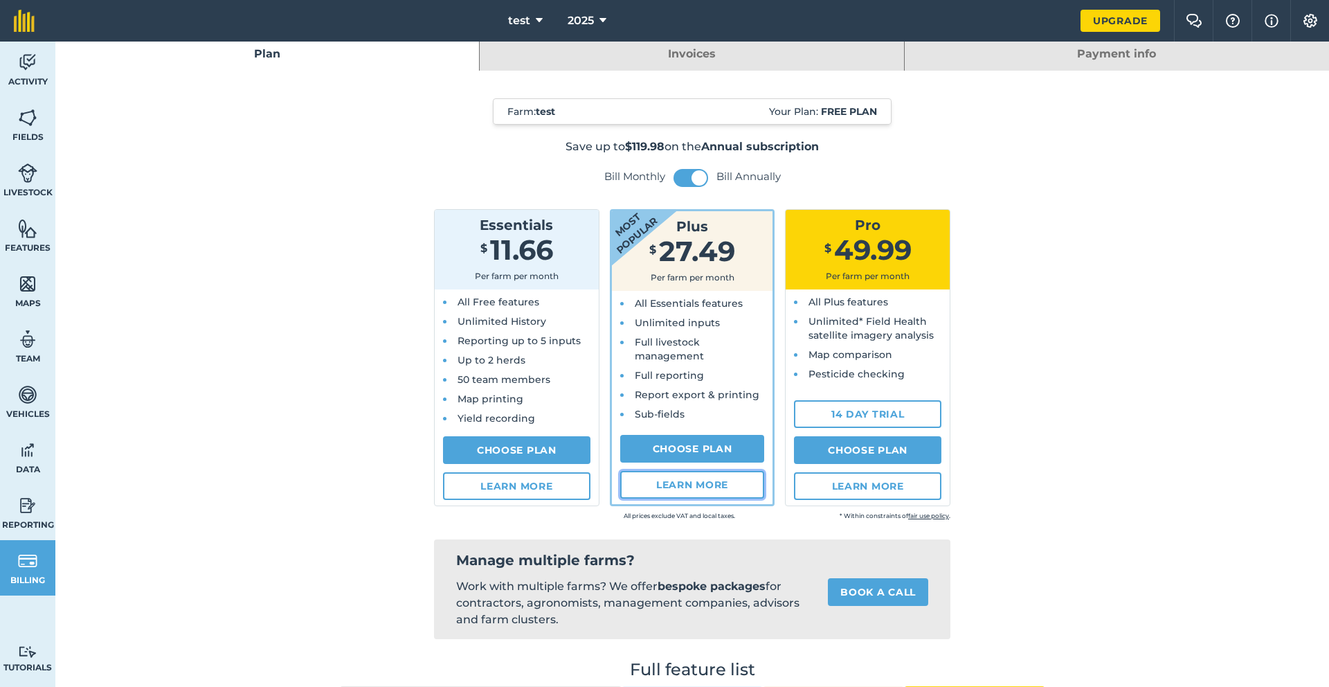
click at [688, 493] on link "Learn more" at bounding box center [692, 485] width 145 height 28
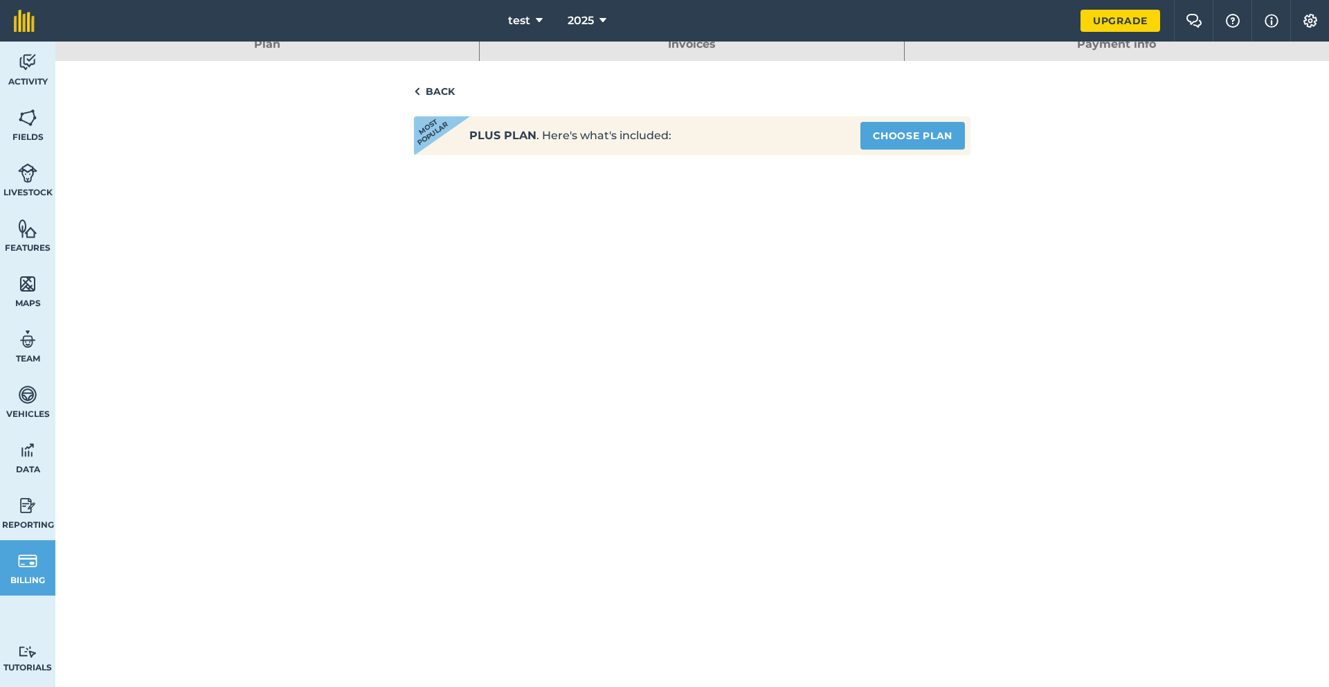
click at [426, 104] on div "Back Most popular Plus plan . Here's what's included: Choose Plan" at bounding box center [692, 475] width 557 height 828
click at [429, 96] on link "Back" at bounding box center [692, 90] width 557 height 17
